Goal: Check status: Verify the current state of an ongoing process or item

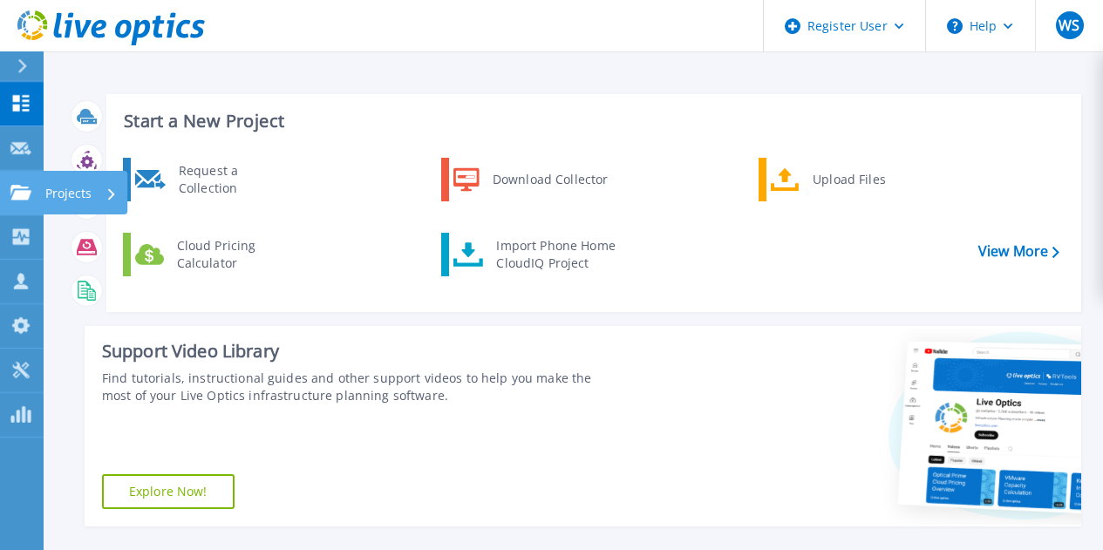
click at [31, 195] on div "Projects" at bounding box center [50, 193] width 81 height 16
click at [371, 345] on div "Support Video Library" at bounding box center [361, 351] width 518 height 23
click at [12, 187] on icon at bounding box center [20, 192] width 21 height 15
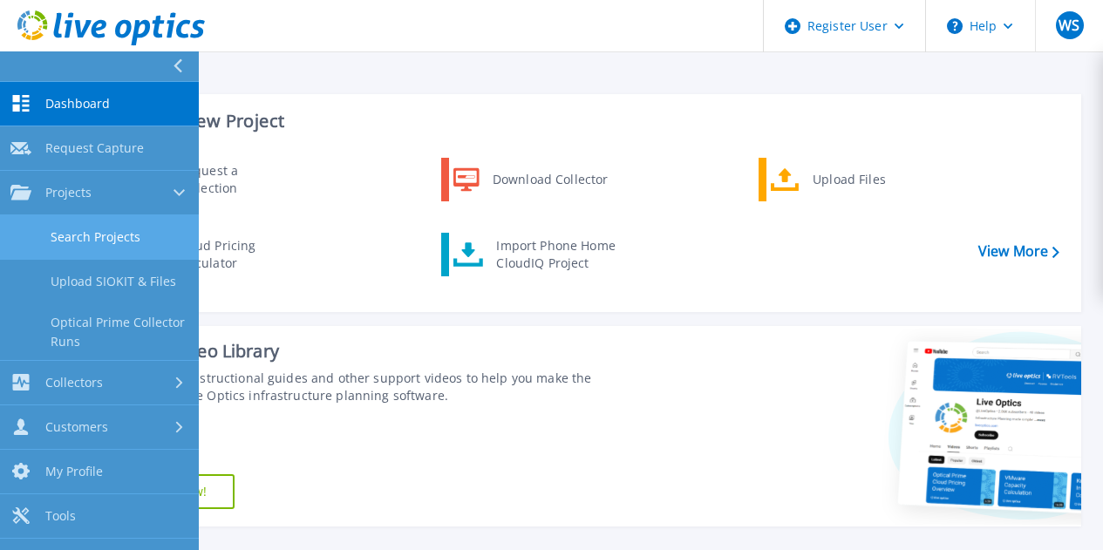
click at [86, 224] on link "Search Projects" at bounding box center [99, 237] width 199 height 44
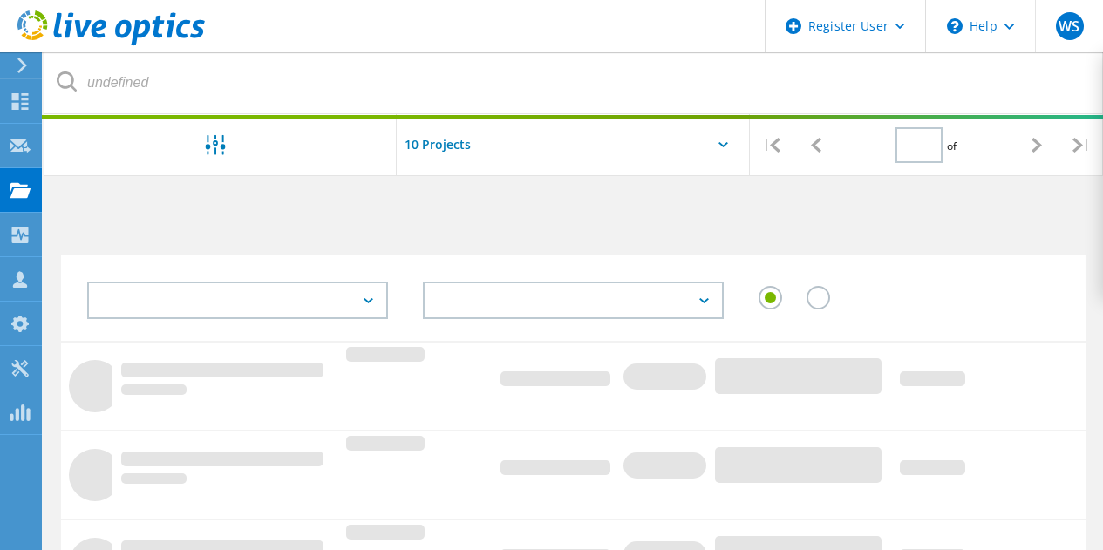
type input "1"
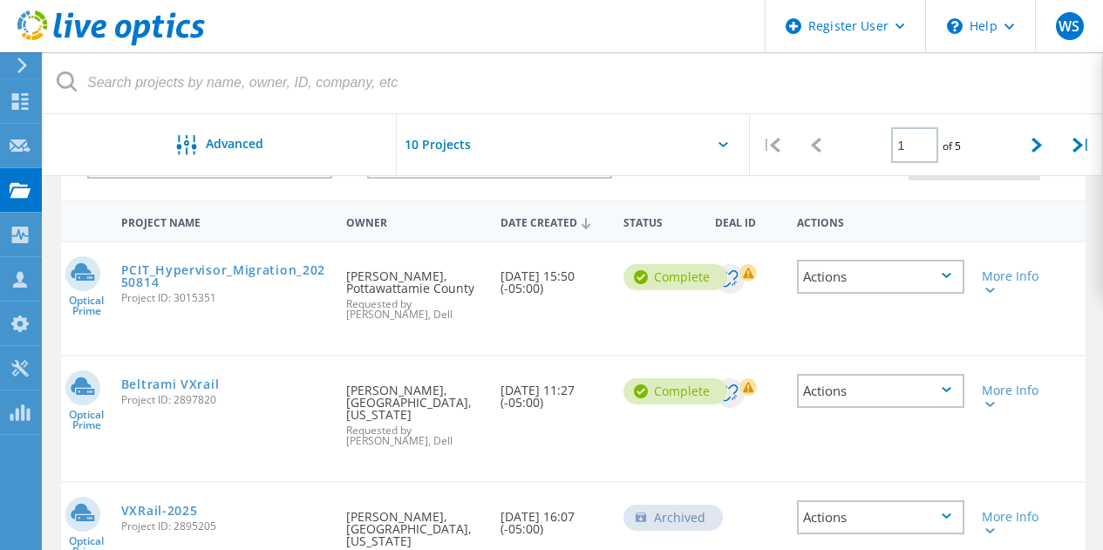
scroll to position [174, 0]
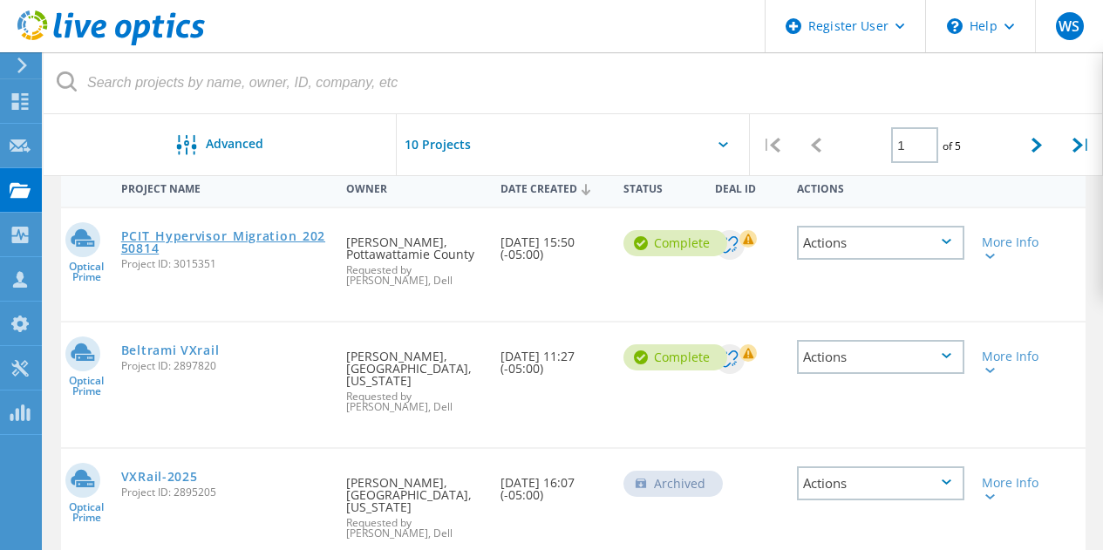
click at [234, 233] on link "PCIT_Hypervisor_Migration_20250814" at bounding box center [225, 242] width 208 height 24
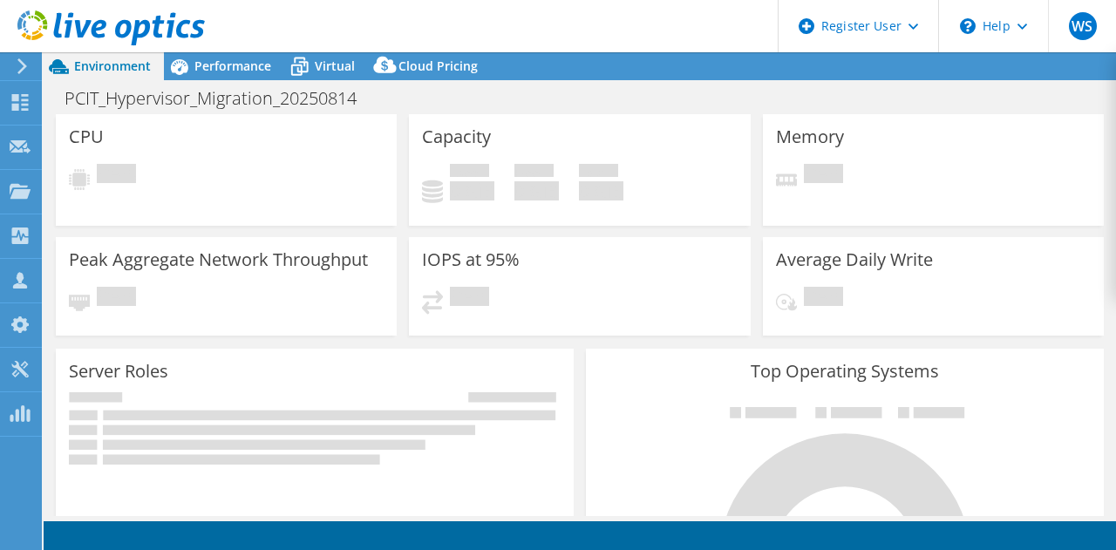
select select "USD"
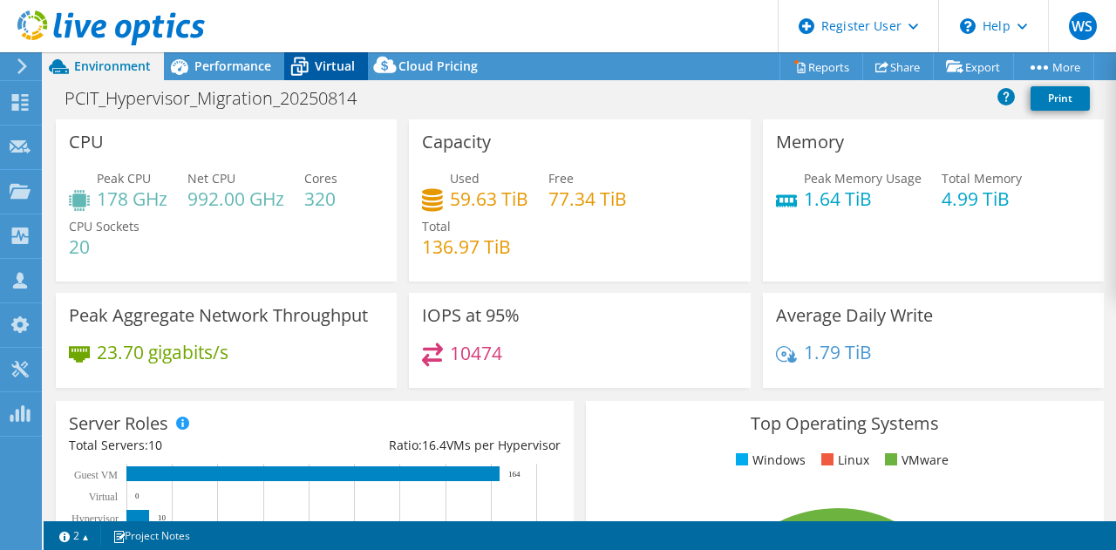
click at [339, 66] on span "Virtual" at bounding box center [335, 66] width 40 height 17
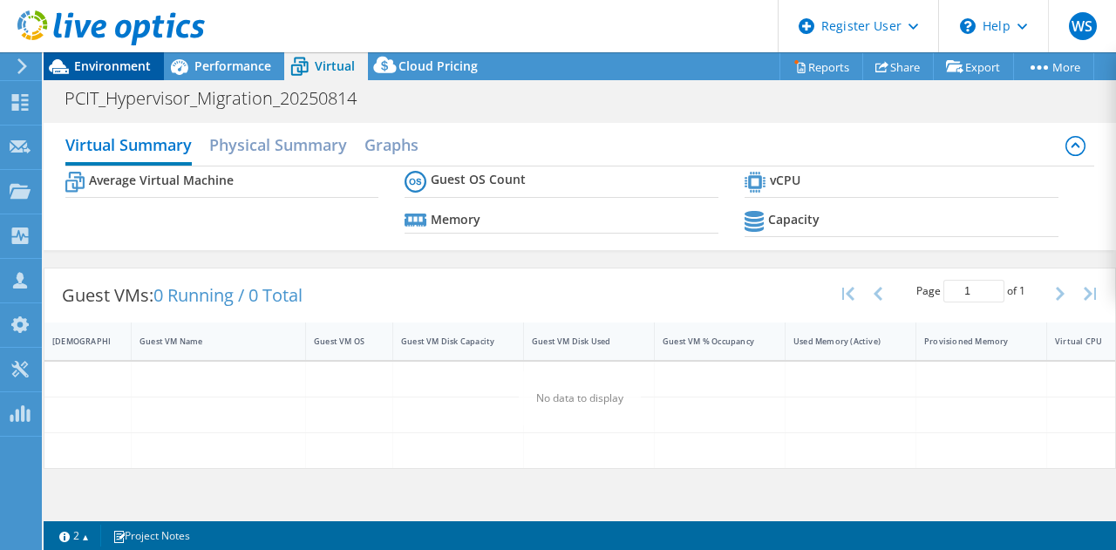
click at [52, 71] on icon at bounding box center [59, 66] width 31 height 31
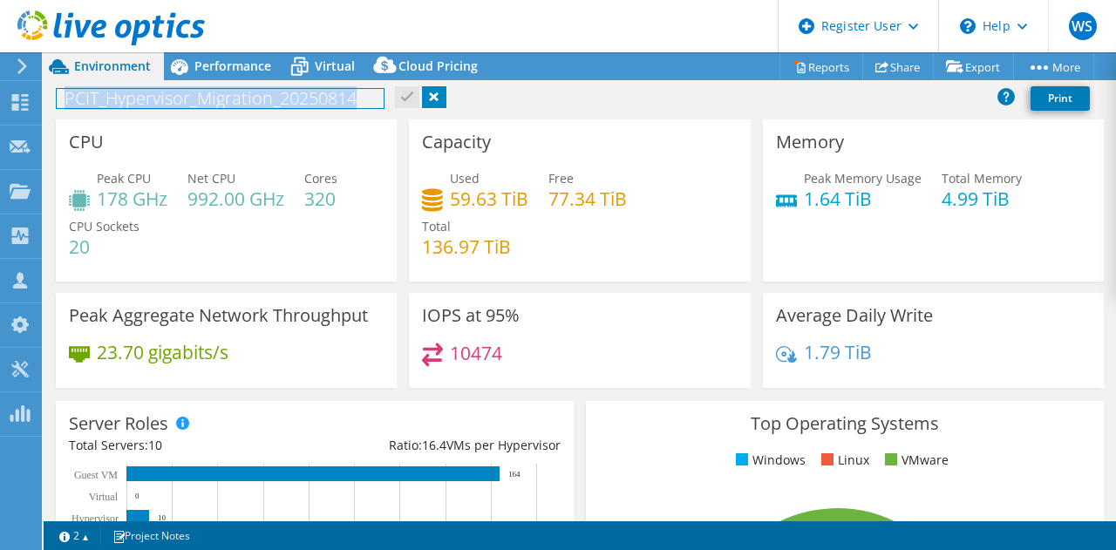
drag, startPoint x: 368, startPoint y: 102, endPoint x: 65, endPoint y: 85, distance: 303.9
click at [65, 85] on div "PCIT_Hypervisor_Migration_20250814 Print" at bounding box center [580, 98] width 1072 height 32
copy h1 "PCIT_Hypervisor_Migration_20250814"
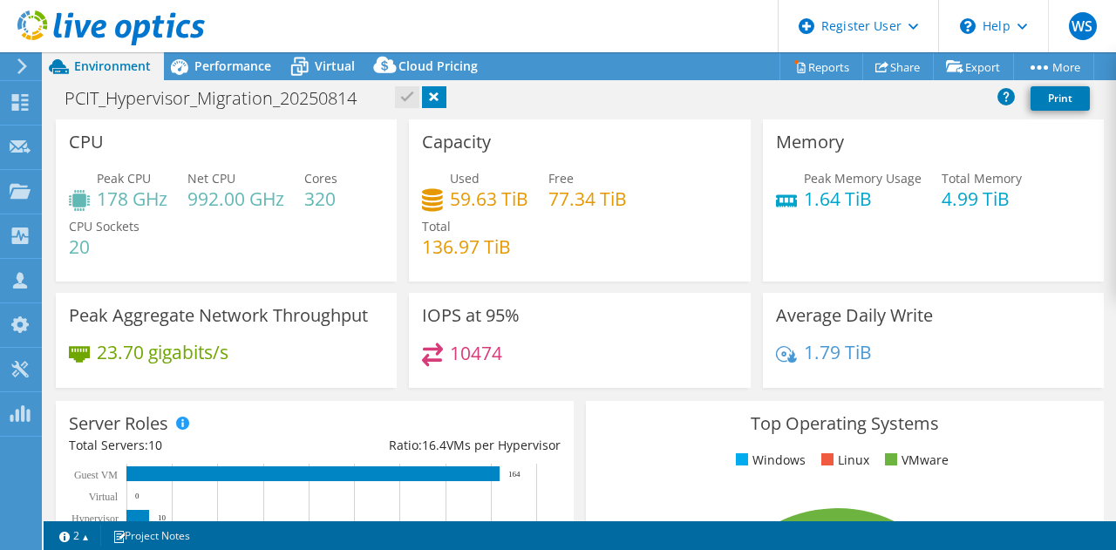
click at [78, 61] on span "Environment" at bounding box center [112, 66] width 77 height 17
